Goal: Information Seeking & Learning: Find specific fact

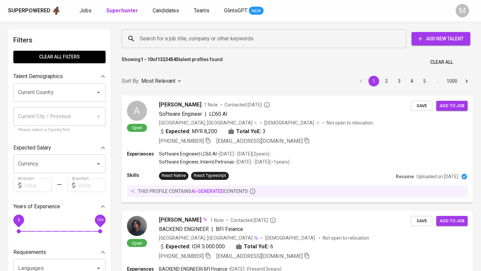
click at [157, 42] on input "Search for a job title, company or other keywords" at bounding box center [265, 38] width 255 height 13
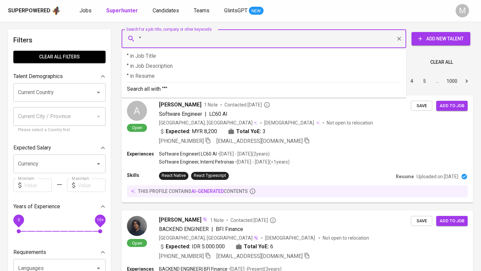
paste input "tifanytriastuti@gmail.com"
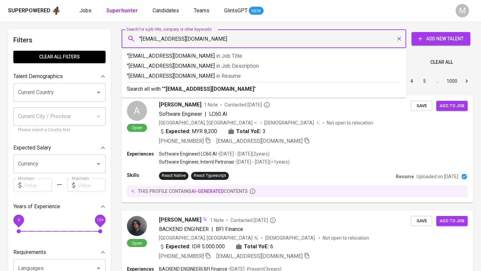
type input ""tifanytriastuti@gmail.com""
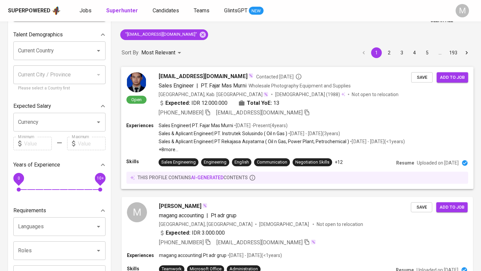
scroll to position [200, 0]
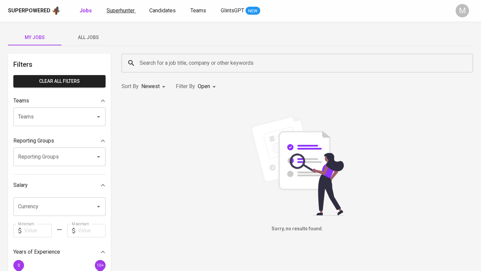
click at [124, 12] on span "Superhunter" at bounding box center [121, 10] width 28 height 6
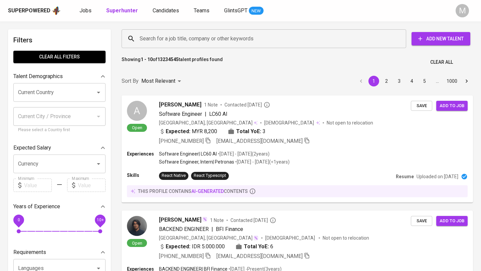
click at [165, 41] on input "Search for a job title, company or other keywords" at bounding box center [265, 38] width 255 height 13
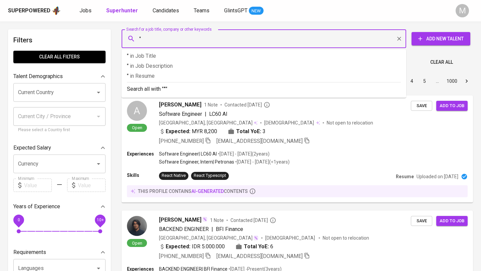
paste input "tifanytriastuti@gmail.com"
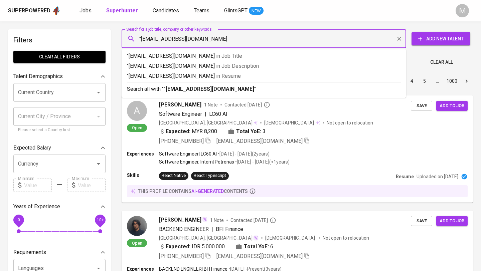
type input ""tifanytriastuti@gmail.com""
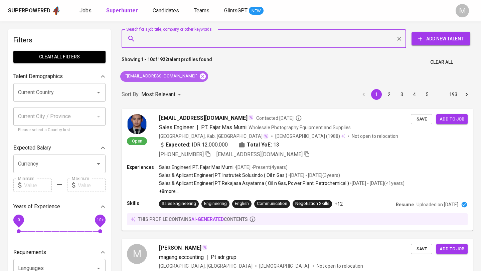
click at [200, 76] on icon at bounding box center [203, 76] width 6 height 6
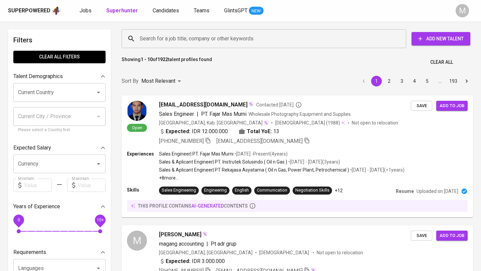
click at [154, 40] on input "Search for a job title, company or other keywords" at bounding box center [265, 38] width 255 height 13
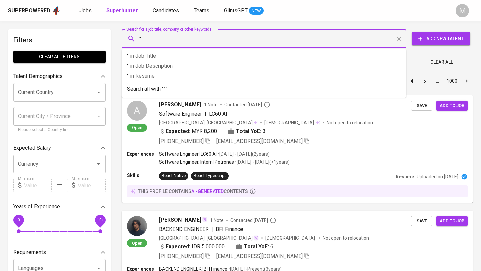
paste input "tifanytriastuti@gmail.com"
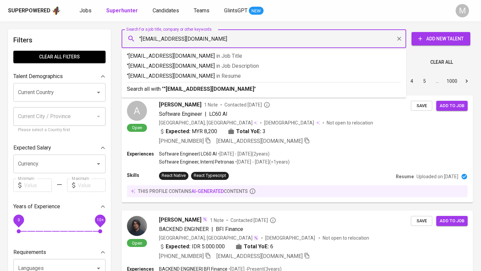
type input ""tifanytriastuti@gmail.com""
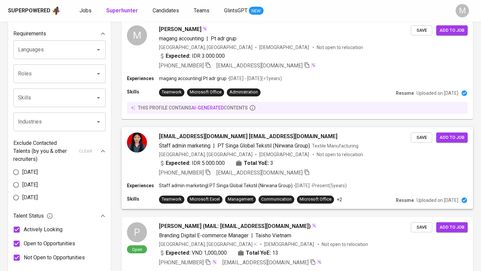
scroll to position [214, 0]
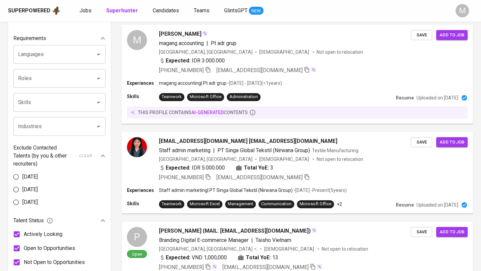
click at [46, 9] on div "Superpowered" at bounding box center [29, 11] width 42 height 8
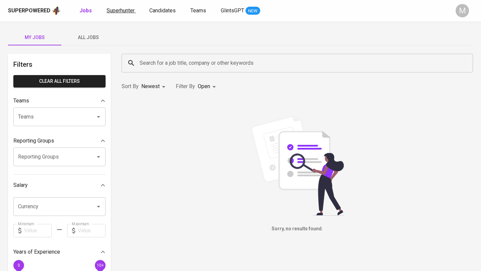
click at [120, 14] on link "Superhunter" at bounding box center [121, 11] width 29 height 8
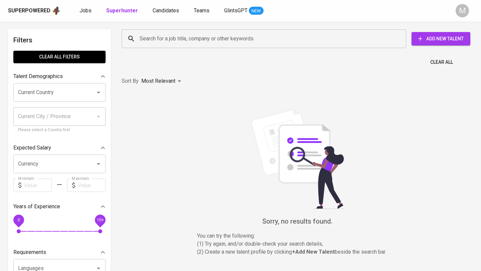
click at [38, 9] on div "Superpowered" at bounding box center [29, 11] width 42 height 8
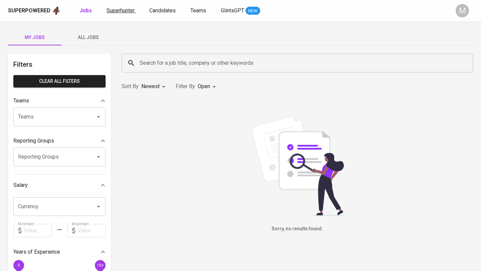
click at [116, 11] on span "Superhunter" at bounding box center [121, 10] width 28 height 6
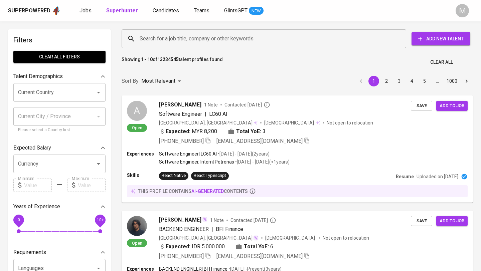
click at [153, 40] on input "Search for a job title, company or other keywords" at bounding box center [265, 38] width 255 height 13
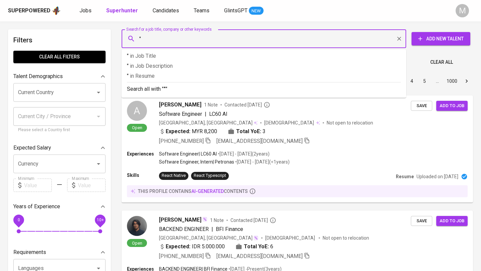
paste input "faridha_2604@yahoo.com"
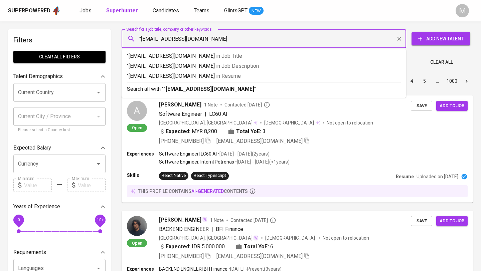
type input ""faridha_2604@yahoo.com""
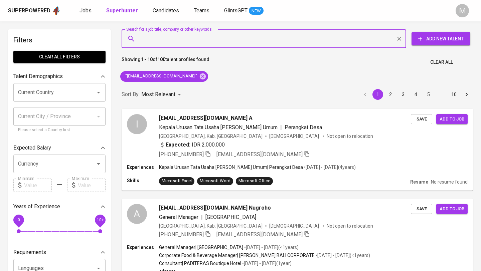
click at [445, 63] on span "Clear All" at bounding box center [442, 62] width 23 height 8
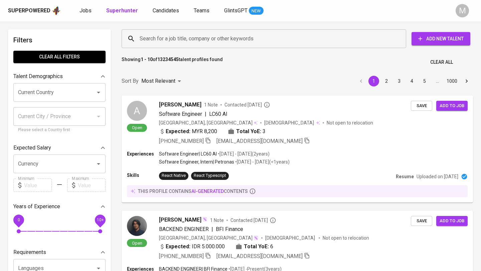
click at [28, 7] on div "Superpowered" at bounding box center [29, 11] width 42 height 8
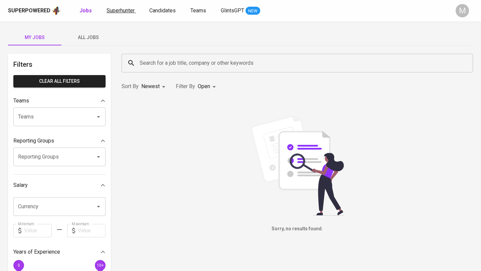
click at [111, 11] on span "Superhunter" at bounding box center [121, 10] width 28 height 6
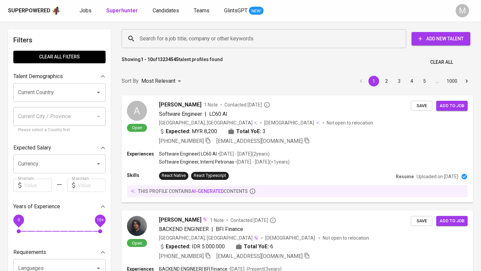
click at [173, 45] on div "Search for a job title, company or other keywords" at bounding box center [264, 38] width 285 height 19
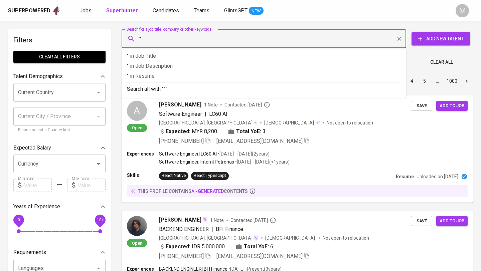
paste input "faridha_2604@yahoo.com"
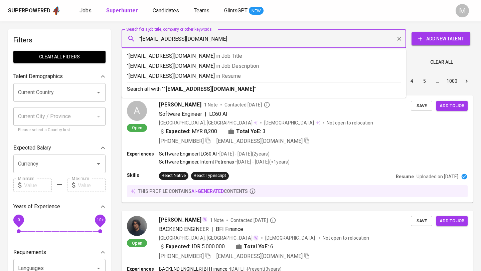
type input ""faridha_2604@yahoo.com""
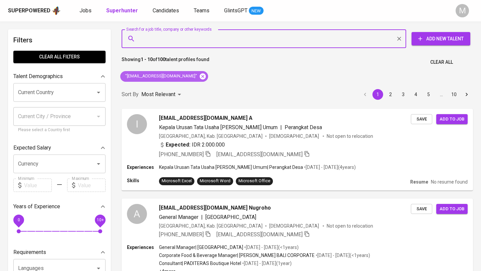
click at [200, 78] on icon at bounding box center [203, 76] width 6 height 6
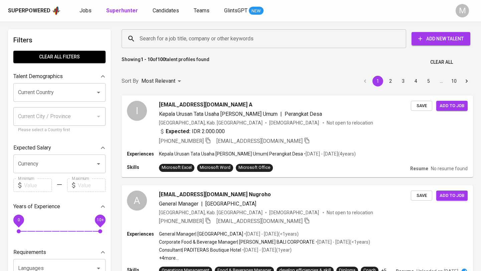
click at [33, 13] on div "Superpowered" at bounding box center [29, 11] width 42 height 8
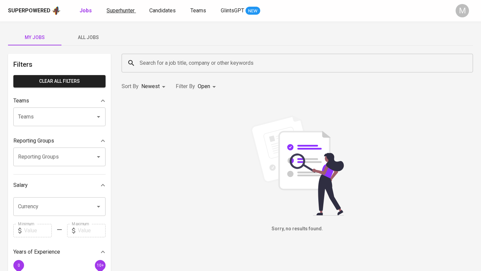
click at [121, 11] on span "Superhunter" at bounding box center [121, 10] width 28 height 6
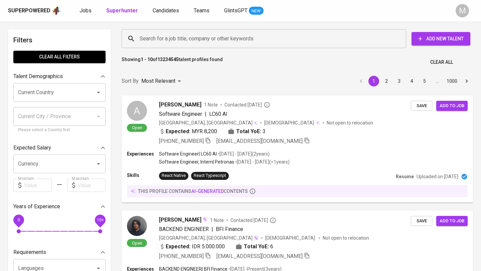
click at [175, 37] on input "Search for a job title, company or other keywords" at bounding box center [265, 38] width 255 height 13
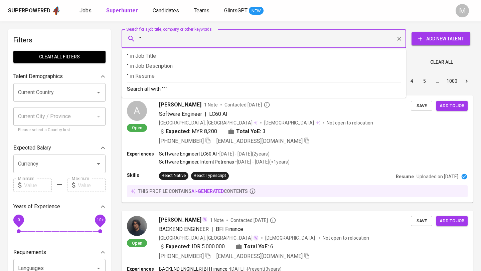
paste input "faridha_2604@yahoo.com"
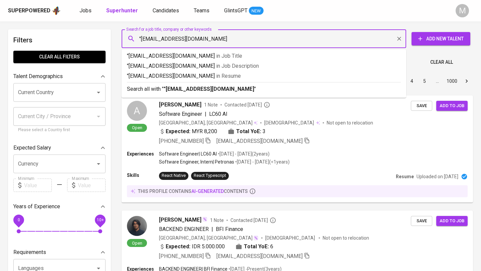
type input ""faridha_2604@yahoo.com""
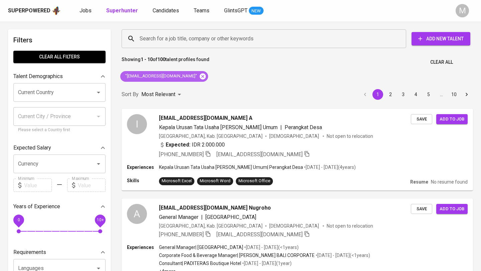
click at [200, 75] on icon at bounding box center [203, 76] width 6 height 6
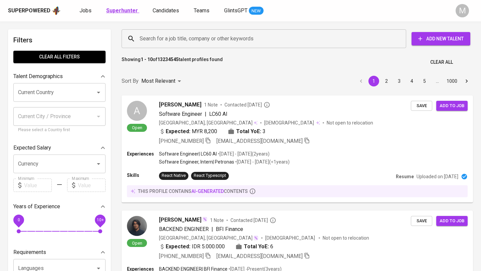
click at [116, 7] on link "Superhunter" at bounding box center [122, 11] width 33 height 8
click at [159, 39] on input "Search for a job title, company or other keywords" at bounding box center [265, 38] width 255 height 13
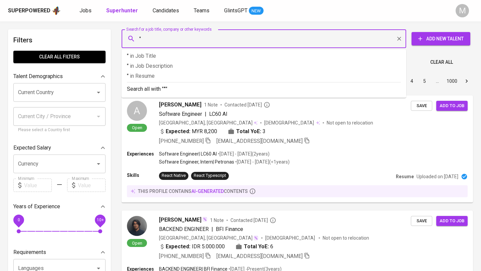
paste input "chanendyiswara@gmail.com"
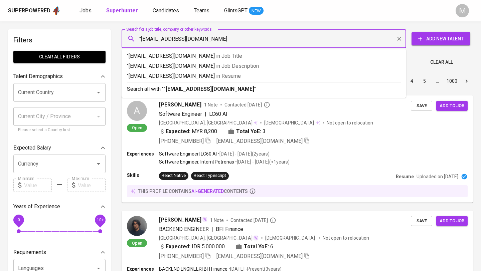
type input ""chanendyiswara@gmail.com""
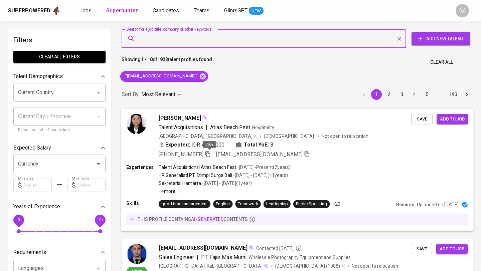
click at [209, 155] on icon "button" at bounding box center [208, 154] width 6 height 6
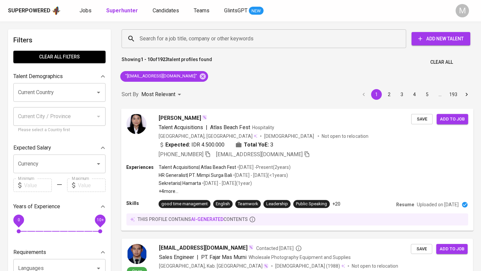
click at [31, 10] on div "Superpowered" at bounding box center [29, 11] width 42 height 8
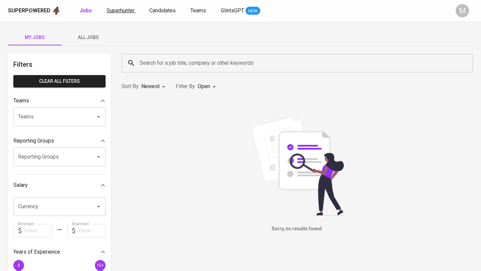
click at [118, 9] on span "Superhunter" at bounding box center [121, 10] width 28 height 6
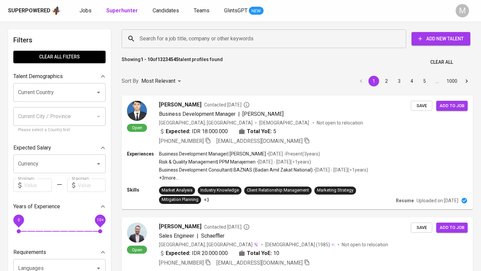
click at [158, 41] on input "Search for a job title, company or other keywords" at bounding box center [265, 38] width 255 height 13
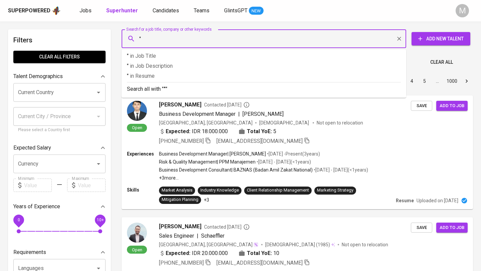
paste input "melansihaloho@gmail.com"
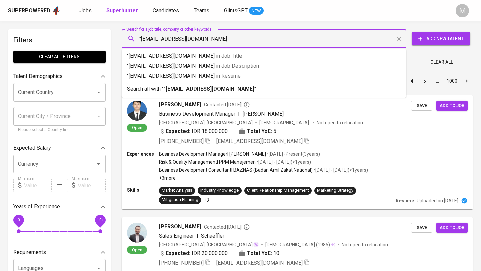
type input ""melansihaloho@gmail.com""
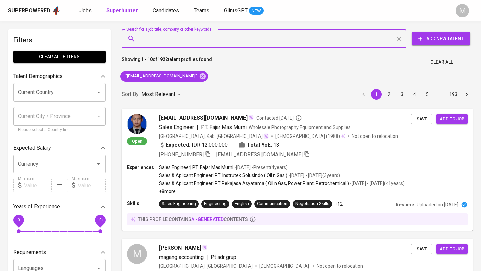
click at [38, 8] on div "Superpowered" at bounding box center [29, 11] width 42 height 8
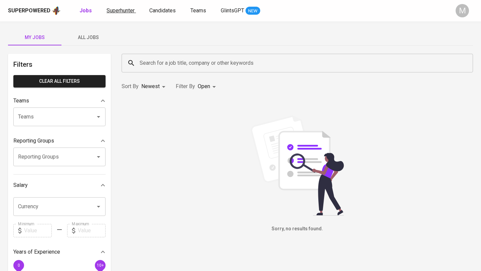
click at [119, 11] on span "Superhunter" at bounding box center [121, 10] width 28 height 6
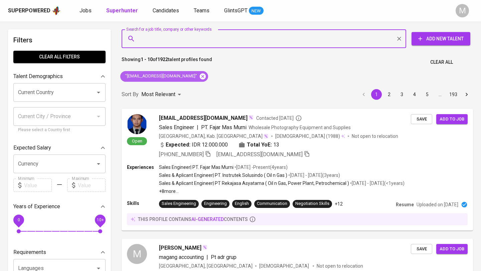
click at [200, 74] on icon at bounding box center [203, 76] width 6 height 6
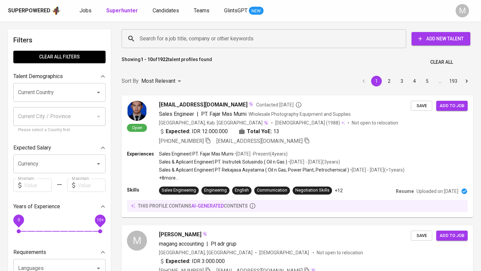
click at [29, 12] on div "Superpowered" at bounding box center [29, 11] width 42 height 8
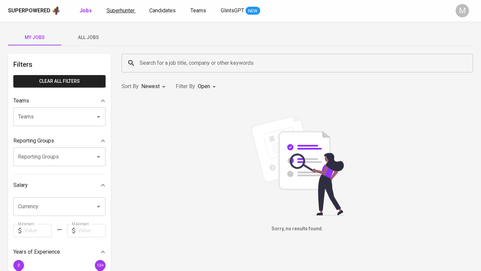
click at [120, 10] on span "Superhunter" at bounding box center [121, 10] width 28 height 6
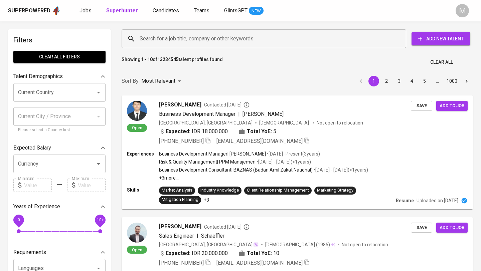
click at [155, 38] on input "Search for a job title, company or other keywords" at bounding box center [265, 38] width 255 height 13
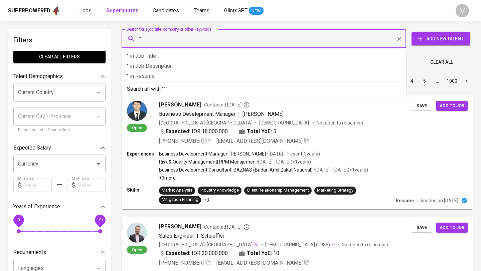
paste input "melansihaloho@gmail.com"
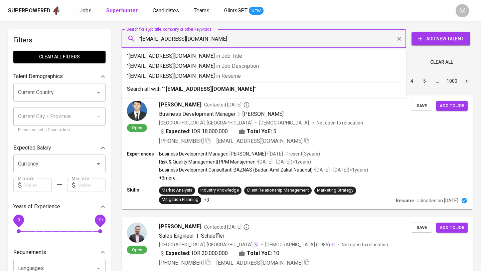
type input ""melansihaloho@gmail.com""
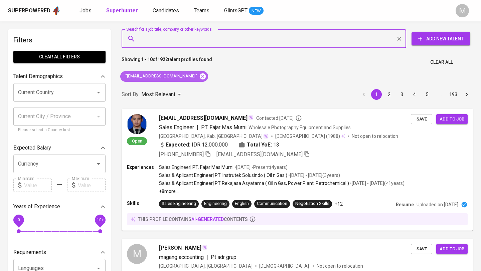
click at [200, 77] on icon at bounding box center [203, 76] width 6 height 6
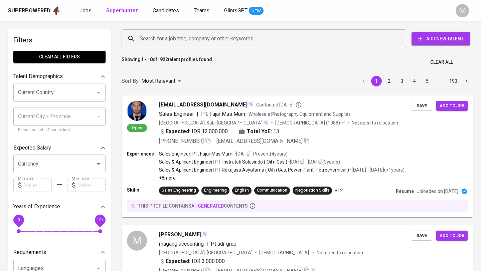
click at [33, 10] on div "Superpowered" at bounding box center [29, 11] width 42 height 8
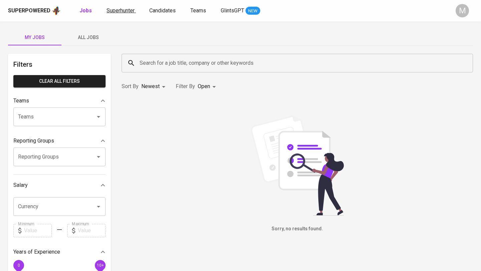
click at [118, 11] on span "Superhunter" at bounding box center [121, 10] width 28 height 6
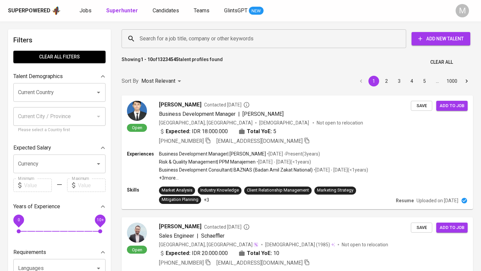
click at [177, 41] on input "Search for a job title, company or other keywords" at bounding box center [265, 38] width 255 height 13
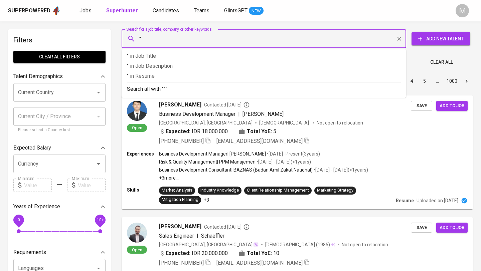
paste input "larasrestiawardani@yahoo.com"
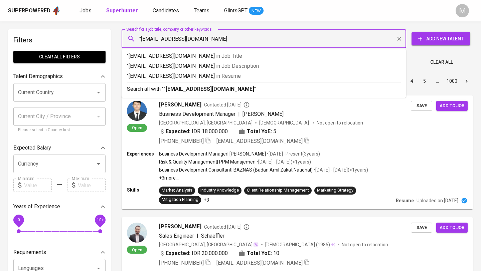
type input ""larasrestiawardani@yahoo.com""
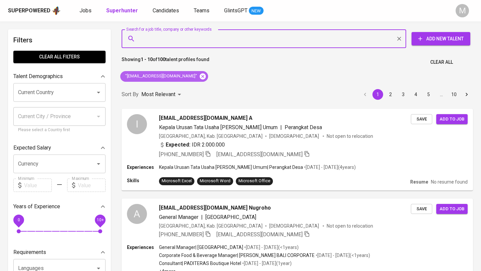
click at [199, 76] on icon at bounding box center [202, 76] width 7 height 7
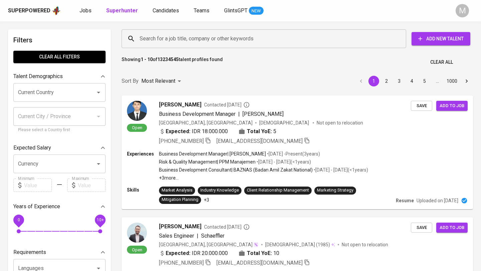
click at [22, 11] on div "Superpowered" at bounding box center [29, 11] width 42 height 8
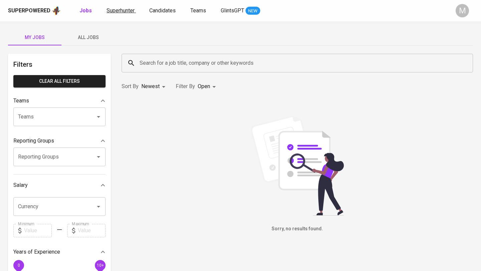
click at [121, 9] on span "Superhunter" at bounding box center [121, 10] width 28 height 6
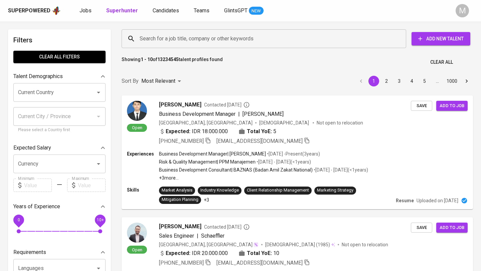
click at [174, 39] on input "Search for a job title, company or other keywords" at bounding box center [265, 38] width 255 height 13
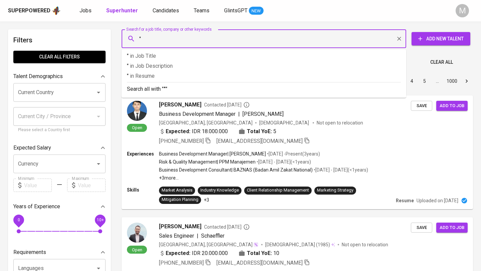
paste input "larasrestiawardani@yahoo.com"
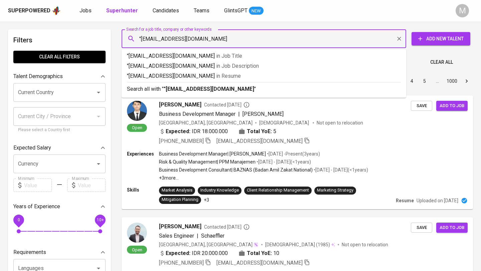
type input ""larasrestiawardani@yahoo.com""
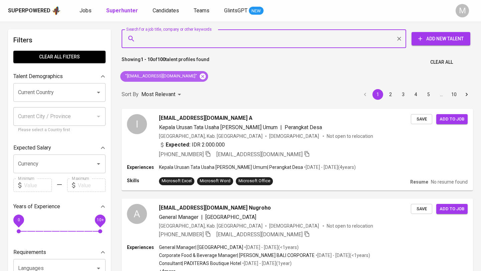
click at [199, 76] on icon at bounding box center [202, 76] width 7 height 7
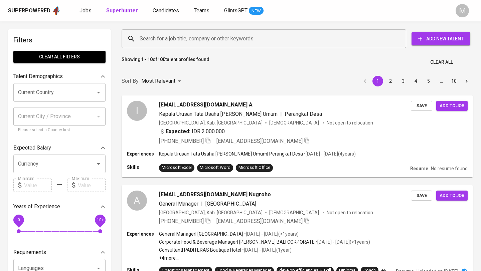
click at [34, 12] on div "Superpowered" at bounding box center [29, 11] width 42 height 8
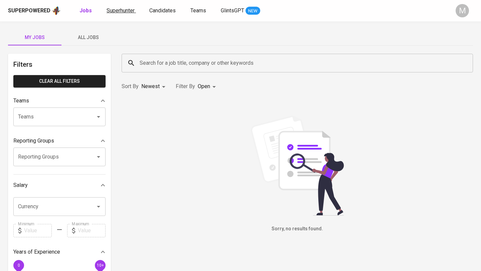
click at [122, 9] on span "Superhunter" at bounding box center [121, 10] width 28 height 6
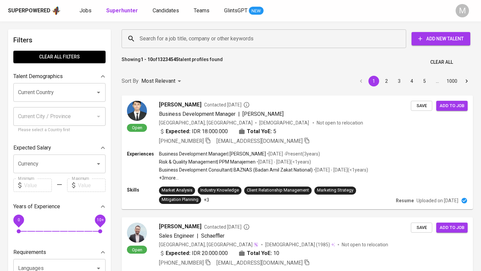
click at [178, 40] on input "Search for a job title, company or other keywords" at bounding box center [265, 38] width 255 height 13
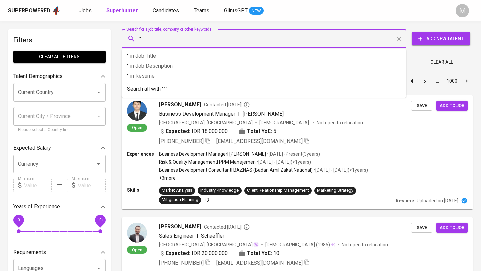
paste input "putrahendrasta@gmail.com"
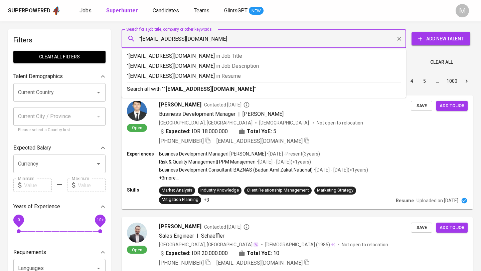
type input ""putrahendrasta@gmail.com""
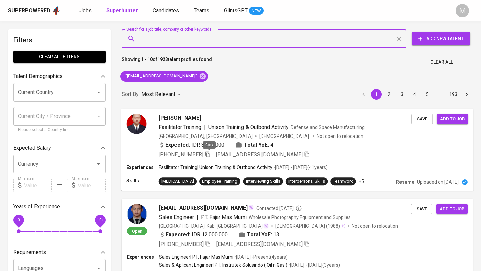
click at [211, 155] on icon "button" at bounding box center [208, 154] width 6 height 6
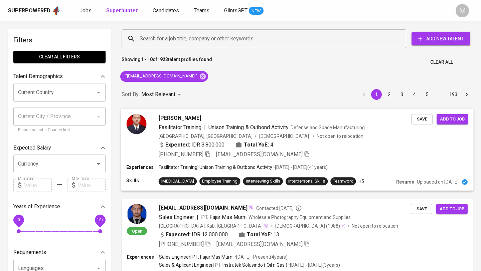
click at [303, 145] on div "Expected: IDR 3.800.000 Total YoE: 4" at bounding box center [285, 146] width 253 height 10
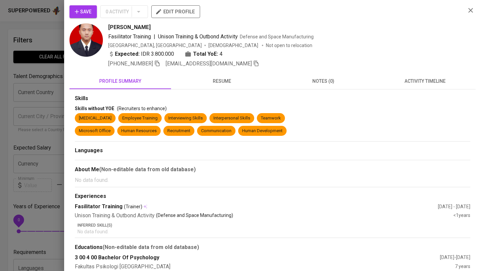
click at [220, 86] on button "resume" at bounding box center [222, 81] width 102 height 16
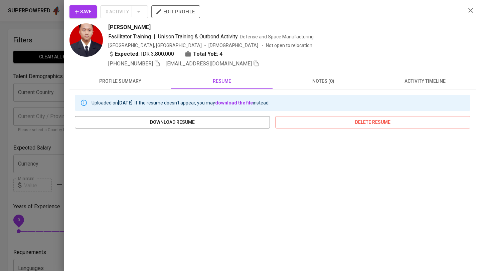
click at [472, 9] on icon "button" at bounding box center [471, 10] width 5 height 5
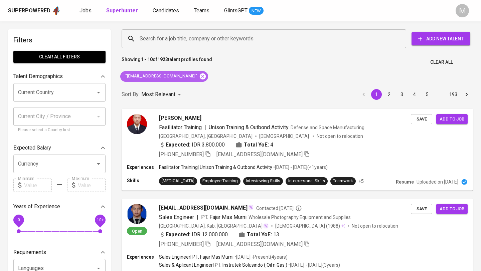
click at [200, 76] on icon at bounding box center [203, 76] width 6 height 6
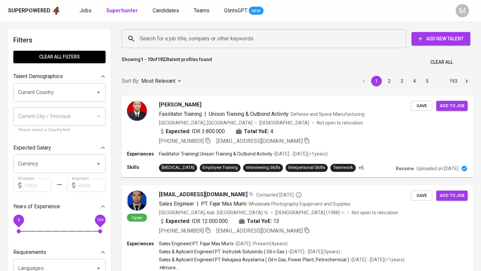
click at [23, 8] on div "Superpowered" at bounding box center [29, 11] width 42 height 8
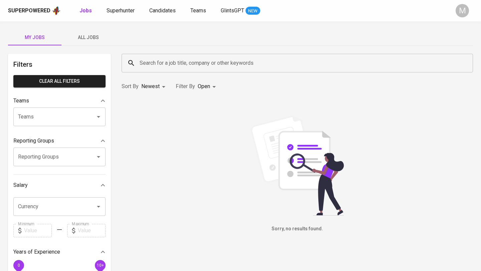
click at [118, 10] on span "Superhunter" at bounding box center [121, 10] width 28 height 6
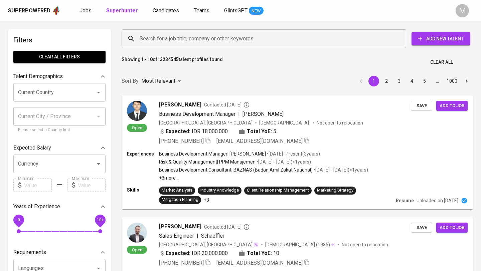
click at [168, 37] on input "Search for a job title, company or other keywords" at bounding box center [265, 38] width 255 height 13
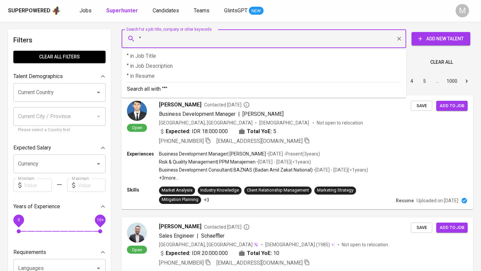
paste input "irmakristanti8@gmail.com"
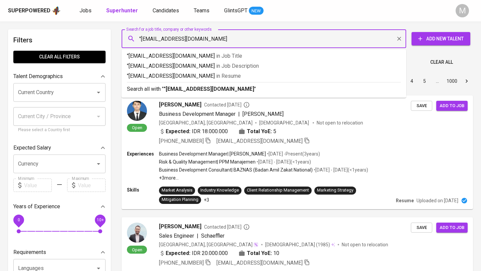
type input ""irmakristanti8@gmail.com""
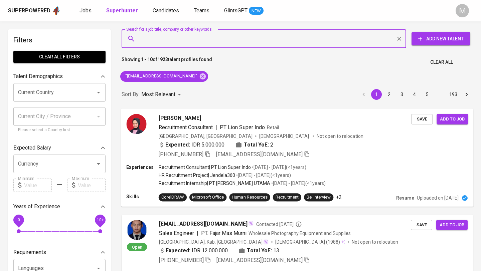
click at [206, 154] on span "+62 851-5521-0520" at bounding box center [185, 154] width 52 height 8
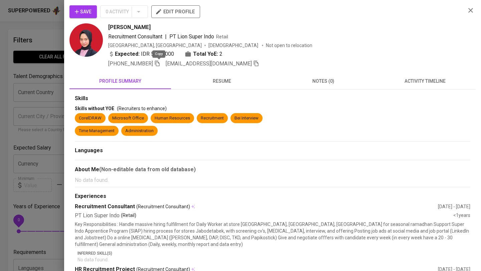
click at [159, 63] on icon "button" at bounding box center [157, 63] width 6 height 6
click at [472, 9] on icon "button" at bounding box center [471, 10] width 5 height 5
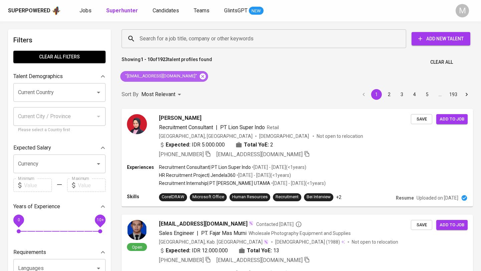
click at [200, 77] on icon at bounding box center [203, 76] width 6 height 6
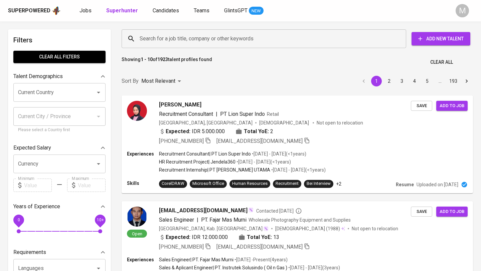
click at [32, 9] on div "Superpowered" at bounding box center [29, 11] width 42 height 8
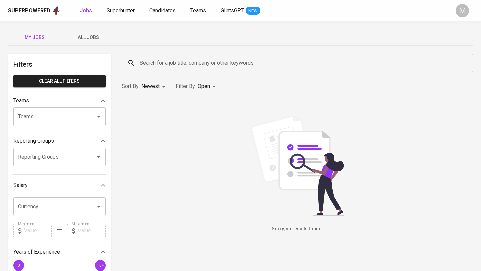
click at [32, 10] on div "Superpowered" at bounding box center [29, 11] width 42 height 8
click at [116, 9] on span "Superhunter" at bounding box center [121, 10] width 28 height 6
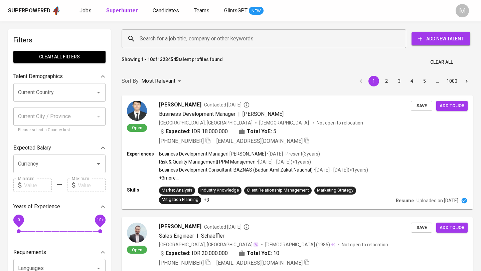
click at [181, 39] on input "Search for a job title, company or other keywords" at bounding box center [265, 38] width 255 height 13
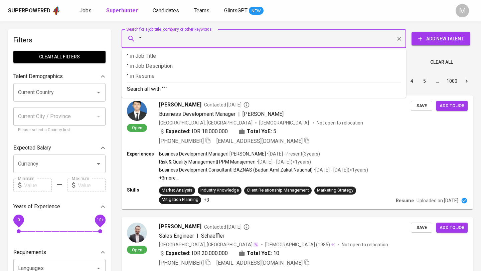
paste input "[EMAIL_ADDRESS][DOMAIN_NAME]"
type input ""[EMAIL_ADDRESS][DOMAIN_NAME]"
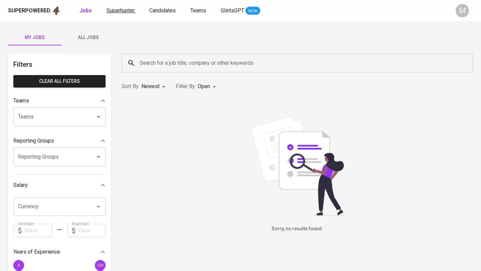
click at [115, 10] on span "Superhunter" at bounding box center [121, 10] width 28 height 6
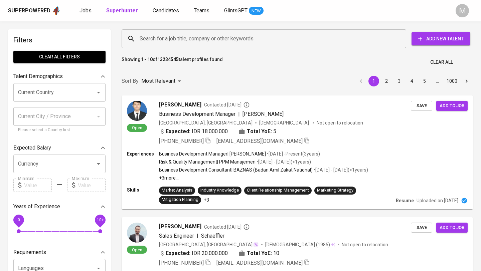
click at [167, 37] on input "Search for a job title, company or other keywords" at bounding box center [265, 38] width 255 height 13
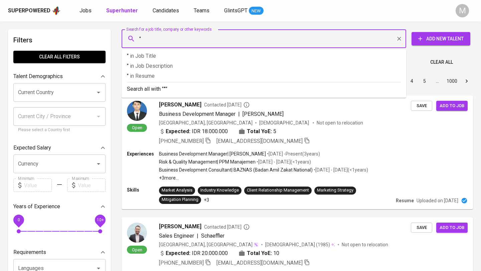
paste input "[EMAIL_ADDRESS][DOMAIN_NAME]"
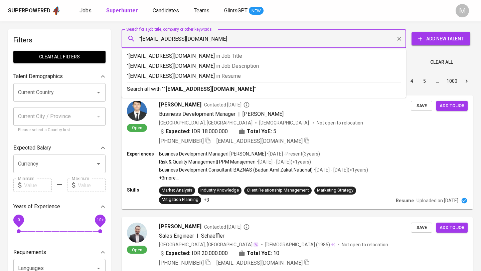
type input ""[EMAIL_ADDRESS][DOMAIN_NAME]""
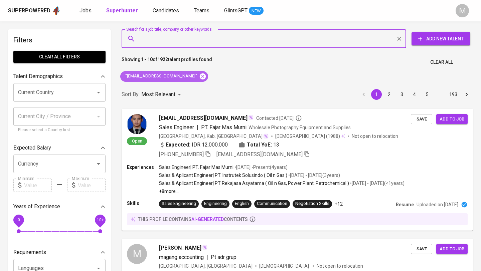
click at [200, 77] on icon at bounding box center [203, 76] width 6 height 6
